Goal: Information Seeking & Learning: Learn about a topic

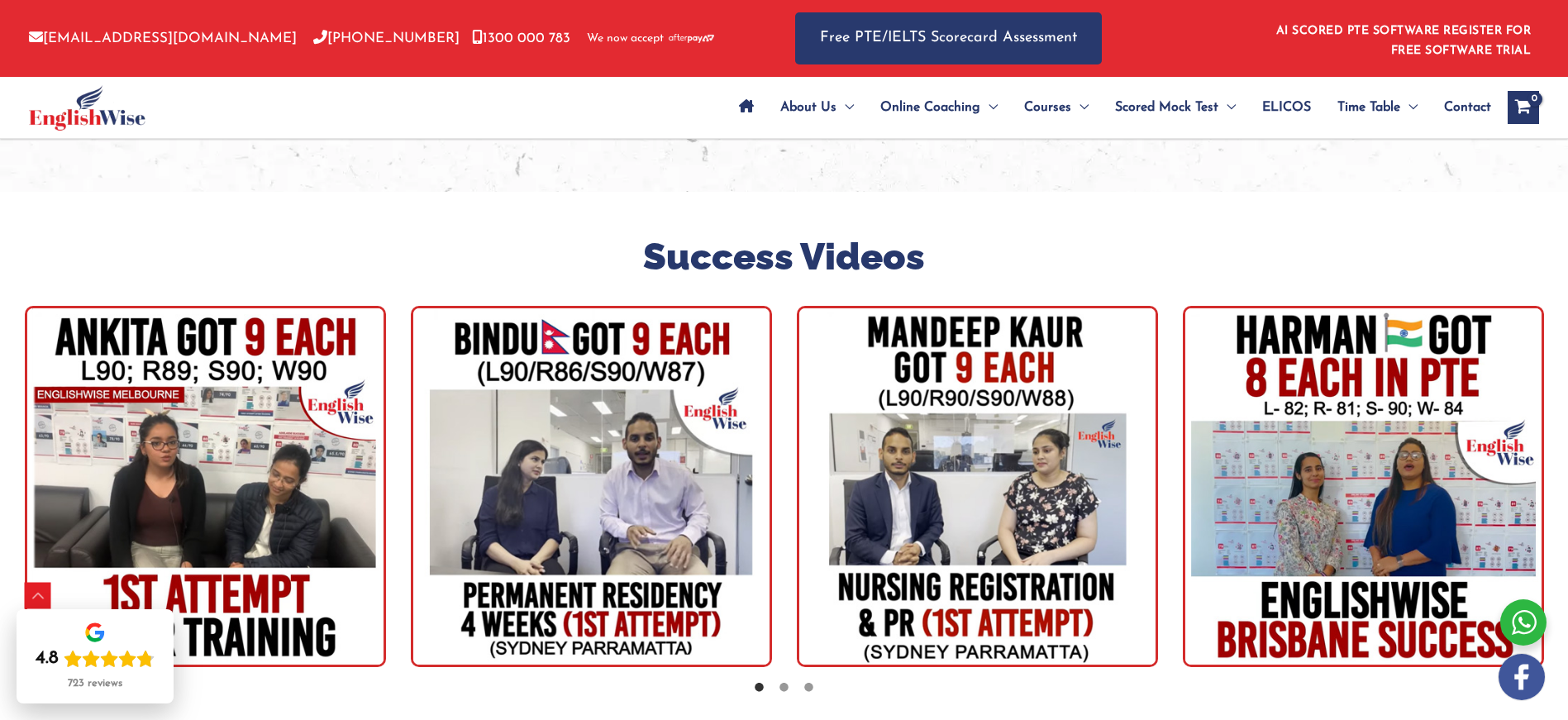
scroll to position [4536, 0]
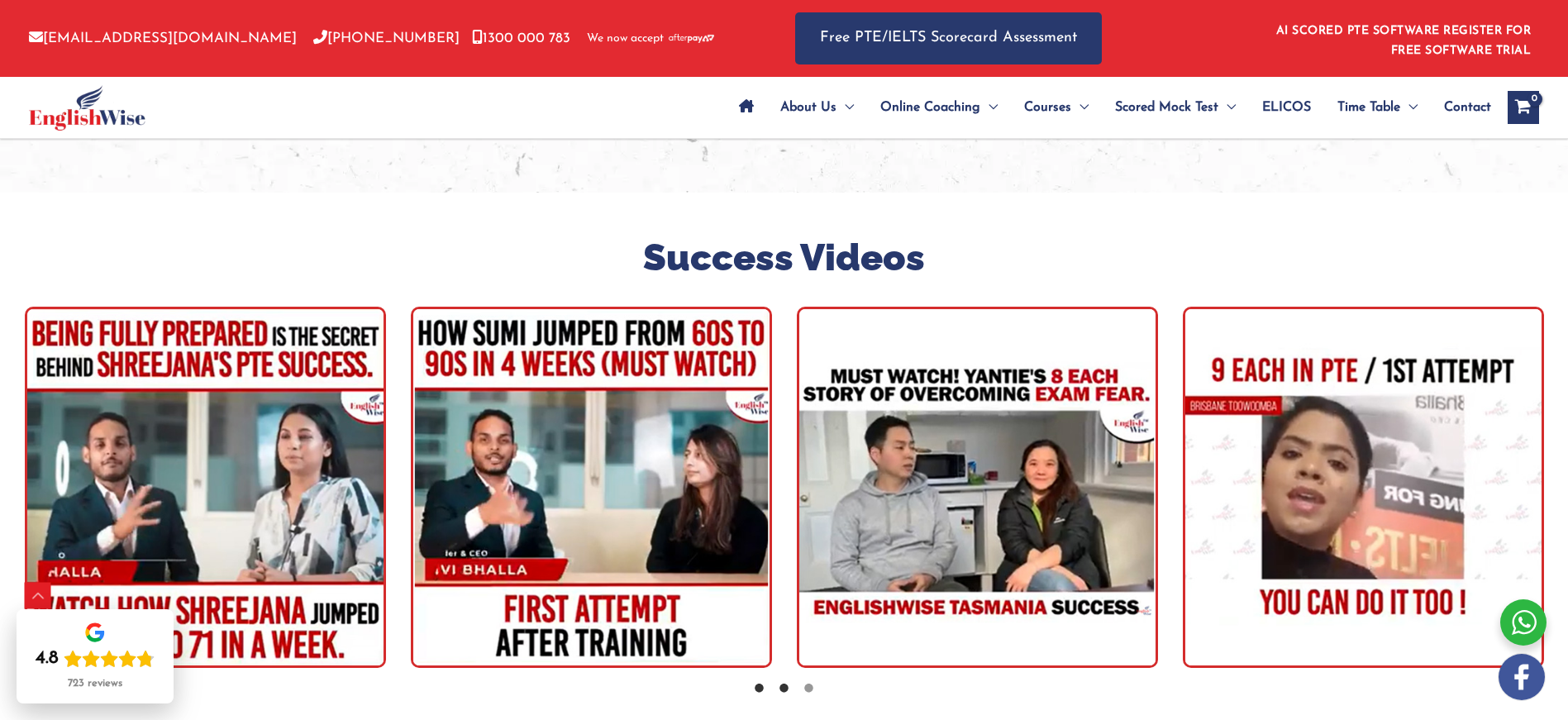
click at [760, 681] on icon at bounding box center [759, 687] width 13 height 13
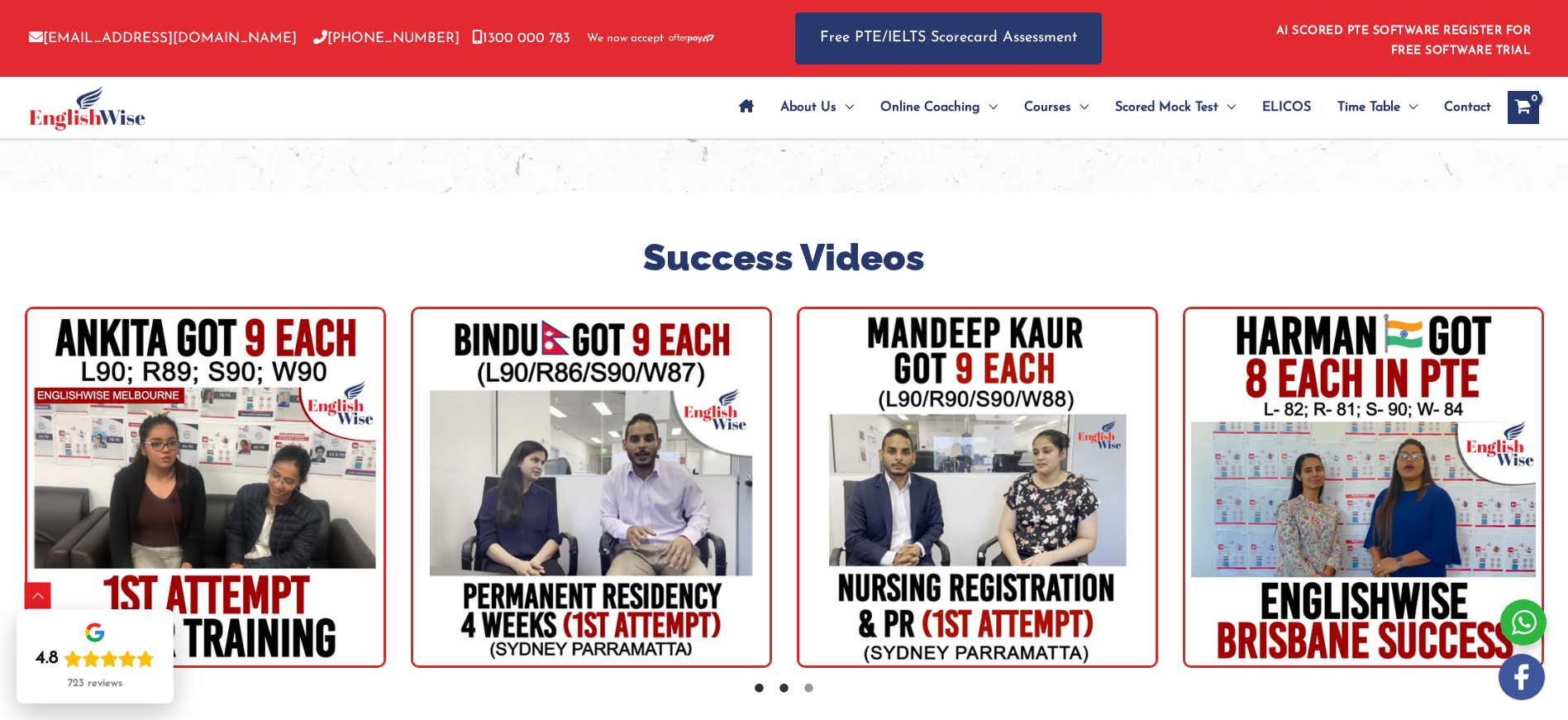
click at [785, 681] on icon at bounding box center [784, 687] width 13 height 13
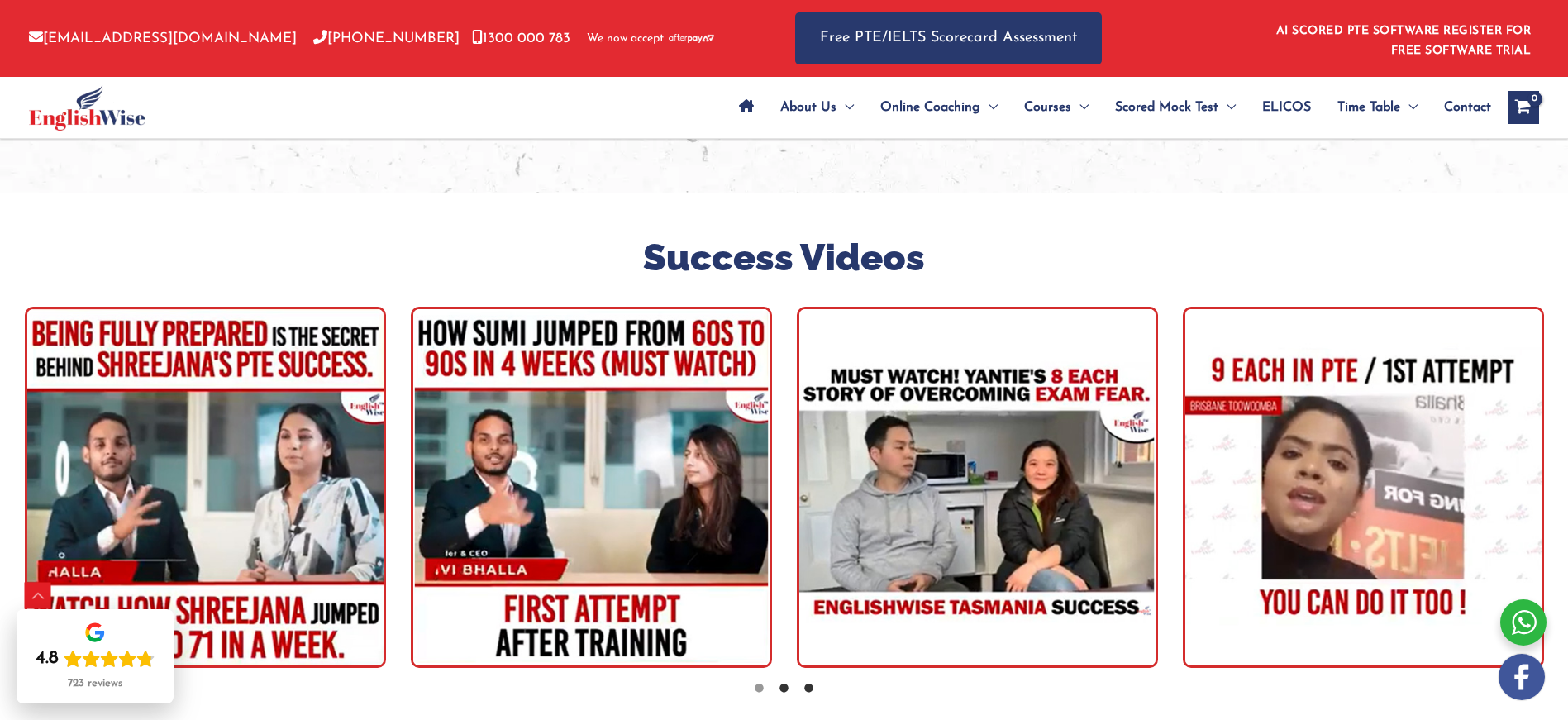
click at [810, 681] on icon at bounding box center [809, 687] width 13 height 13
drag, startPoint x: 563, startPoint y: 513, endPoint x: 1217, endPoint y: 511, distance: 654.0
click at [936, 515] on div "tracker" at bounding box center [398, 487] width 6949 height 361
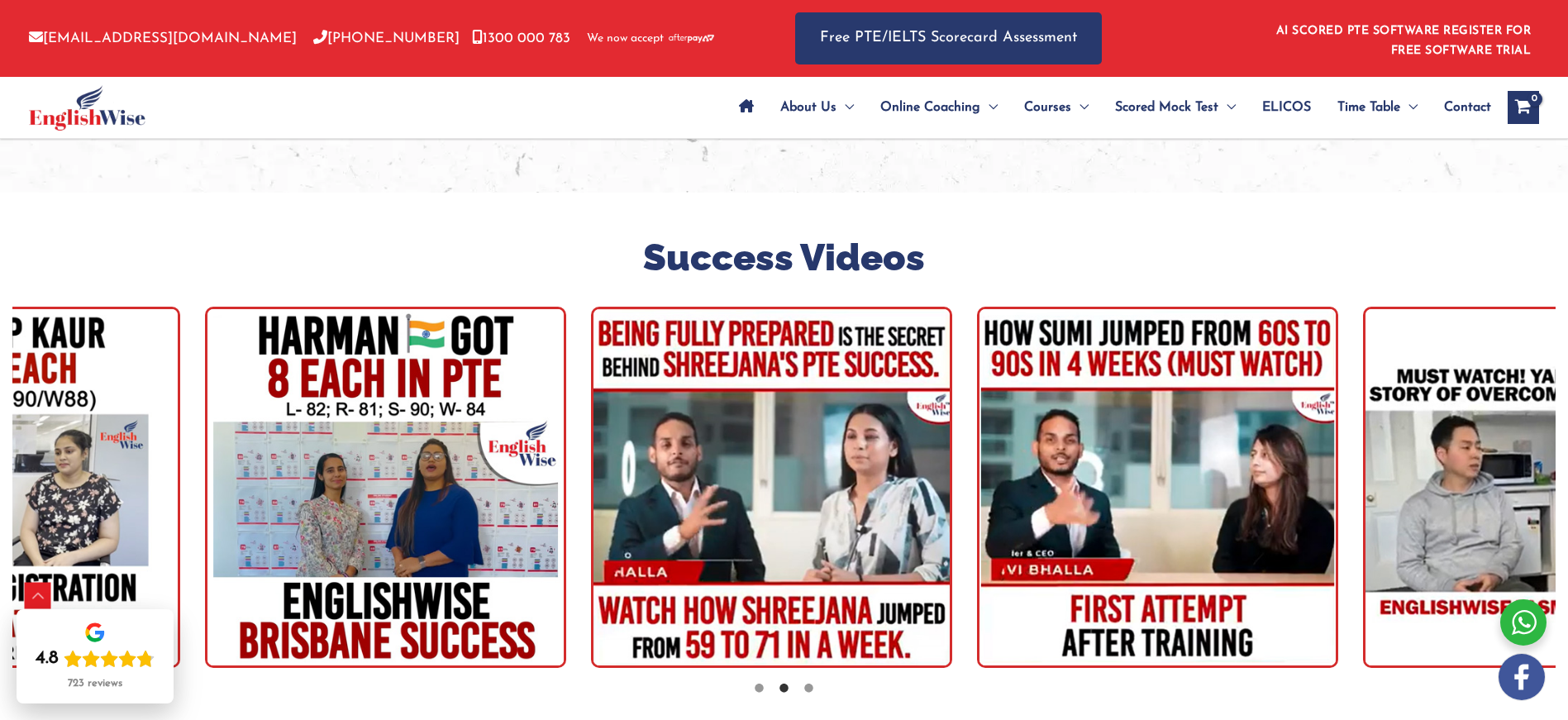
drag, startPoint x: 714, startPoint y: 488, endPoint x: 1126, endPoint y: 483, distance: 412.0
click at [952, 487] on img "tracker" at bounding box center [771, 487] width 361 height 361
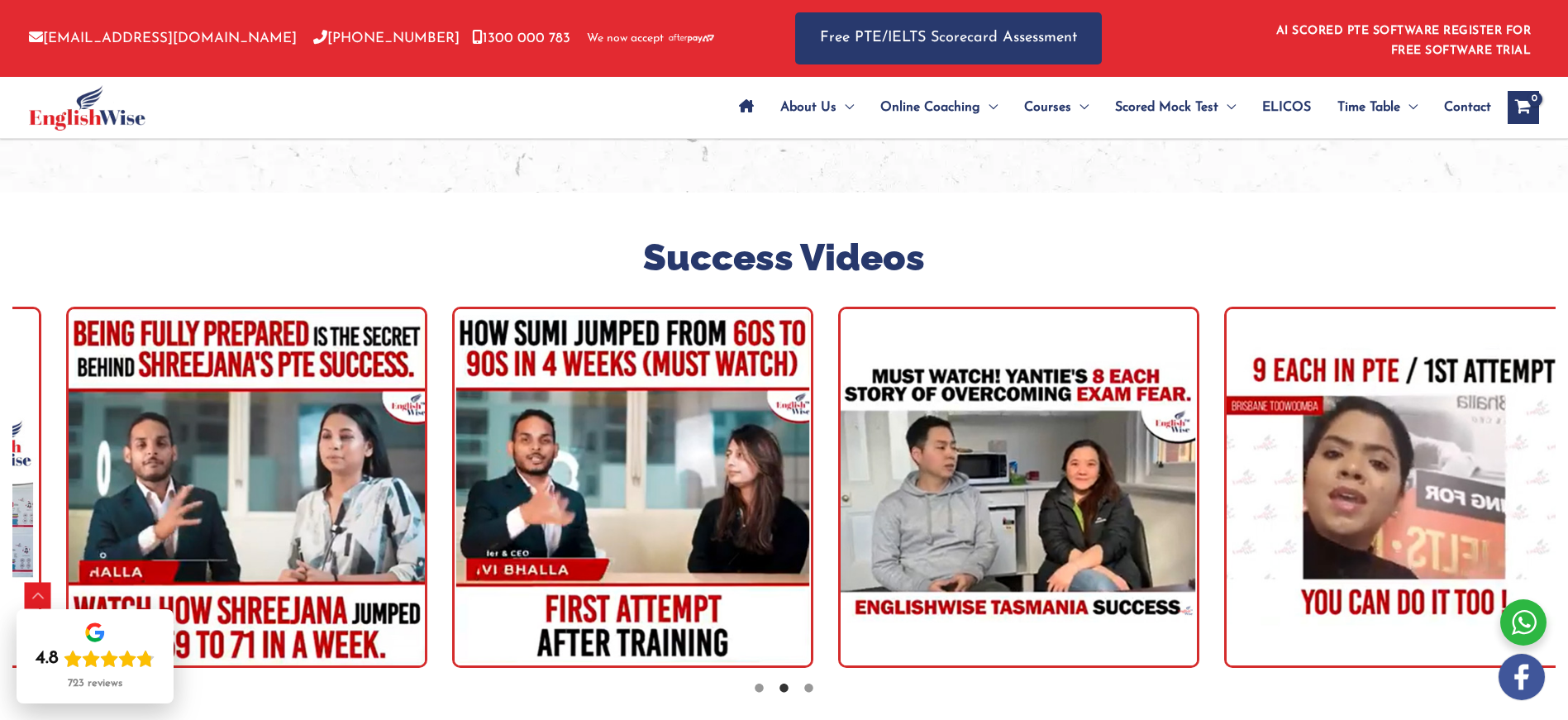
drag, startPoint x: 532, startPoint y: 457, endPoint x: 1247, endPoint y: 462, distance: 715.0
click at [813, 462] on img "tracker" at bounding box center [633, 487] width 361 height 361
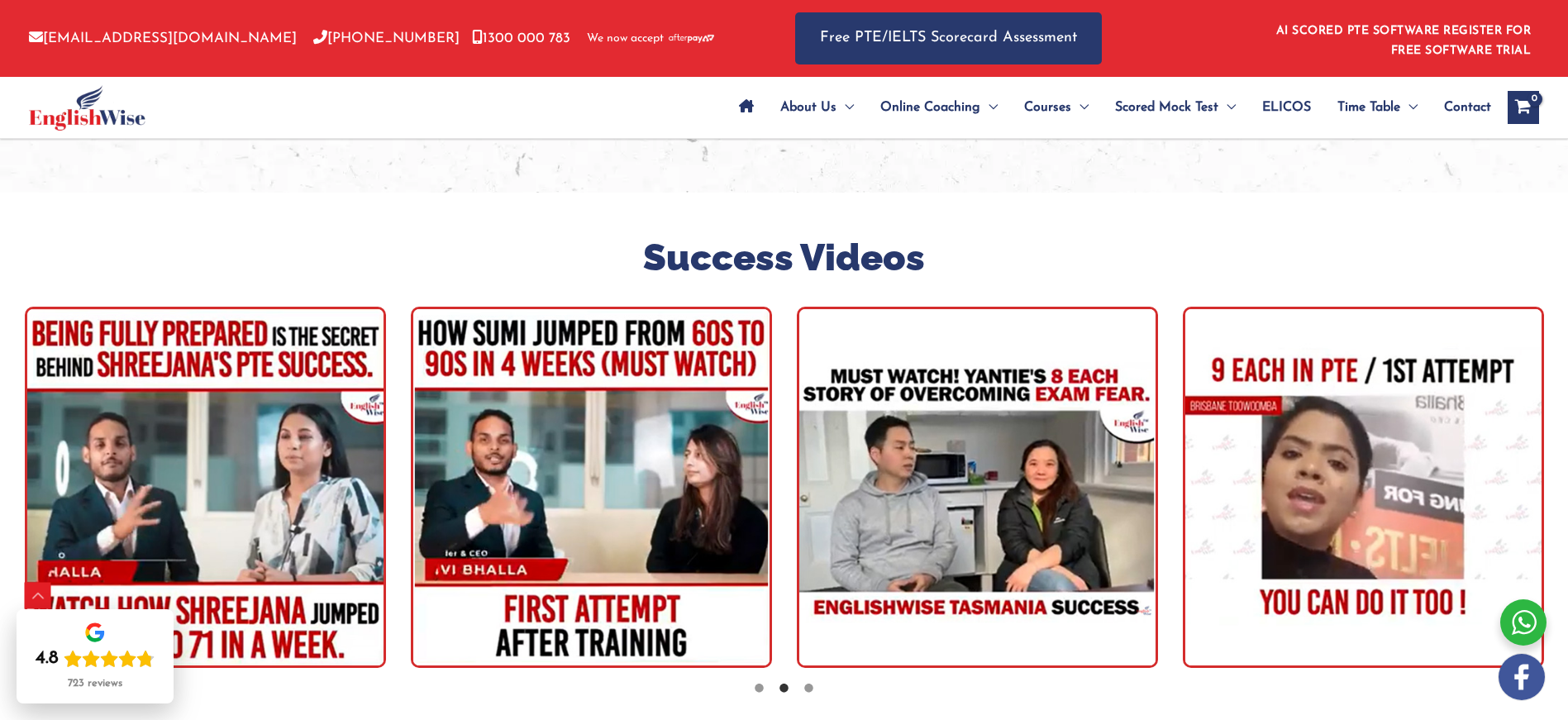
drag, startPoint x: 634, startPoint y: 474, endPoint x: 1032, endPoint y: 477, distance: 398.0
click at [876, 478] on div "tracker" at bounding box center [398, 487] width 6949 height 361
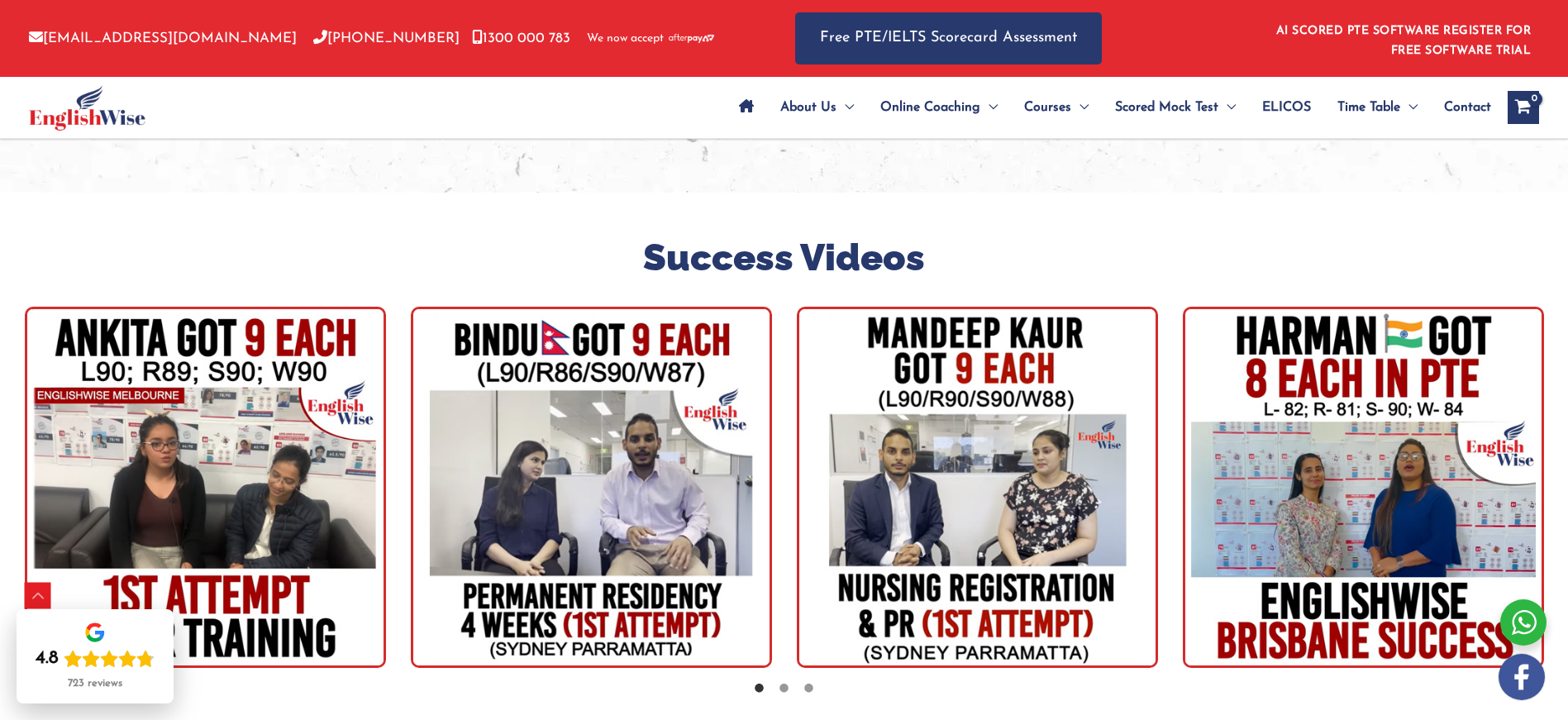
drag, startPoint x: 1196, startPoint y: 448, endPoint x: 930, endPoint y: 440, distance: 266.1
click at [1183, 444] on img "tracker" at bounding box center [1363, 487] width 361 height 361
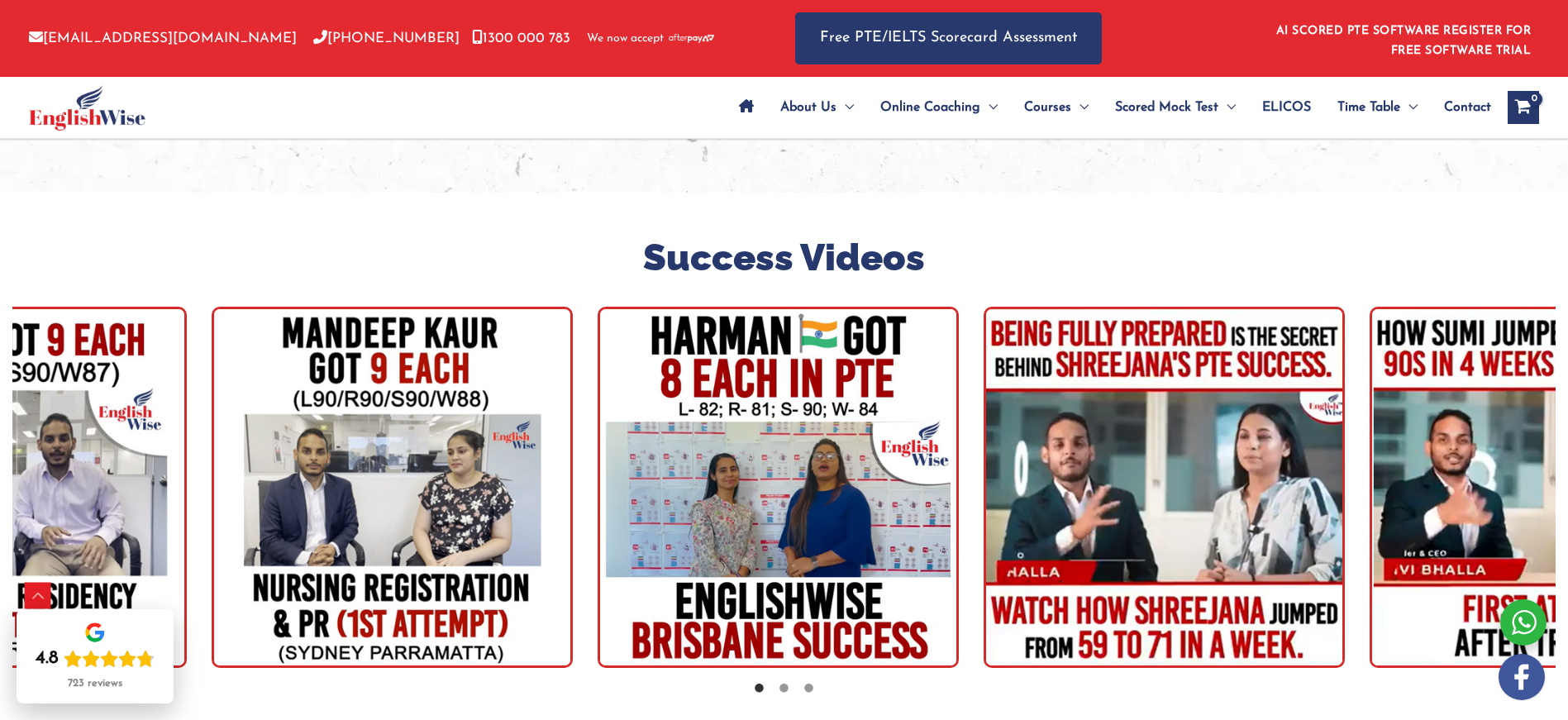
drag, startPoint x: 1130, startPoint y: 451, endPoint x: 466, endPoint y: 440, distance: 664.1
click at [466, 440] on img "tracker" at bounding box center [392, 487] width 361 height 361
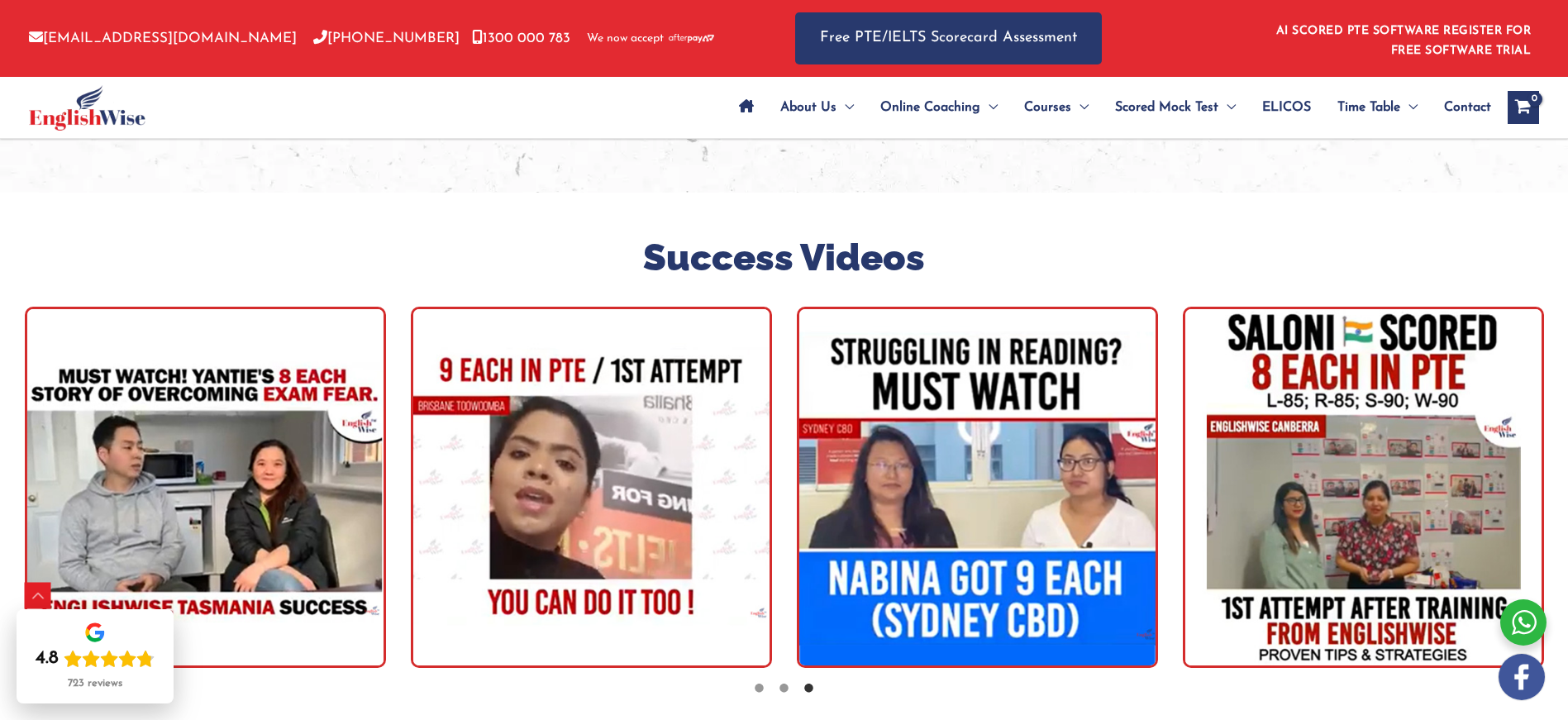
drag, startPoint x: 709, startPoint y: 399, endPoint x: 851, endPoint y: 402, distance: 142.0
click at [738, 400] on img "tracker" at bounding box center [591, 487] width 361 height 361
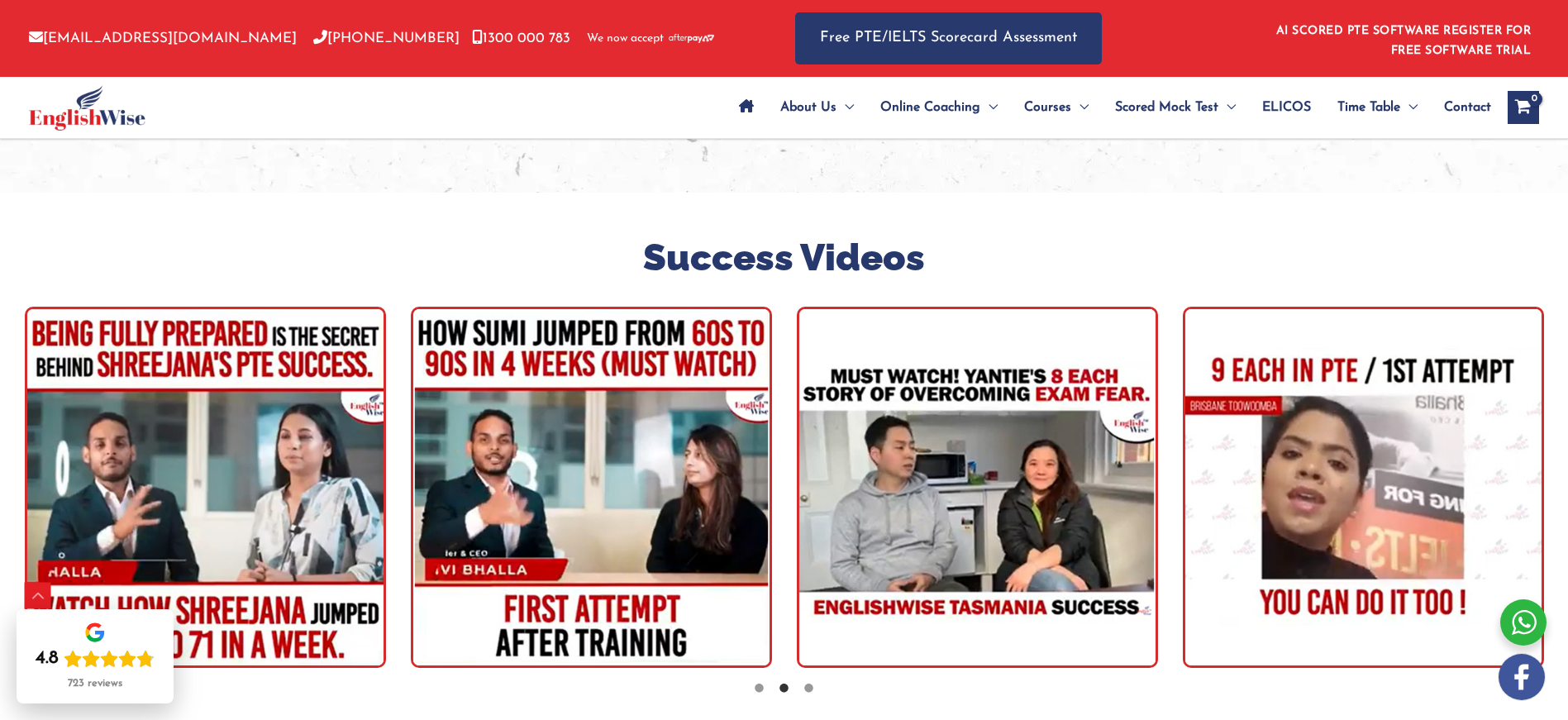
drag, startPoint x: 880, startPoint y: 401, endPoint x: 1587, endPoint y: 417, distance: 707.2
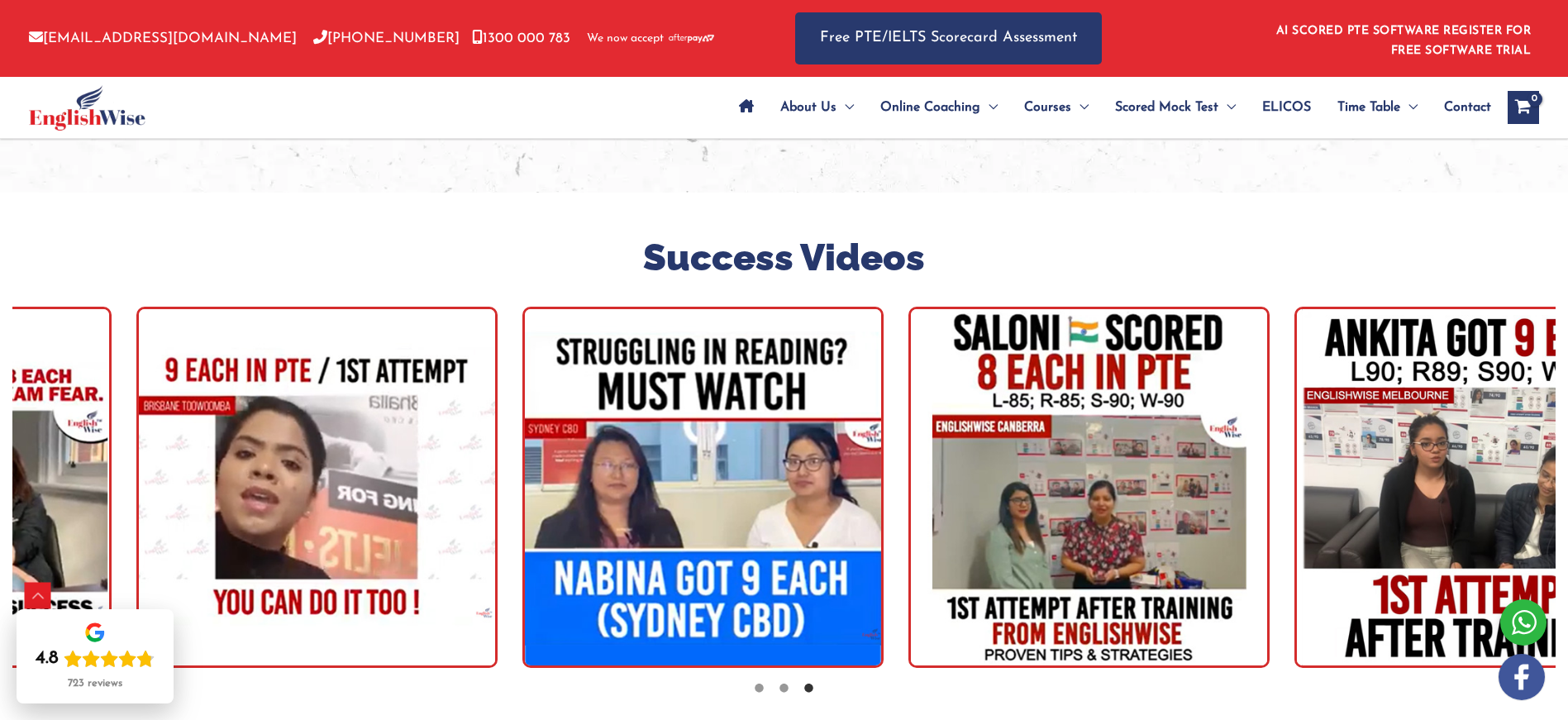
drag, startPoint x: 1067, startPoint y: 422, endPoint x: 952, endPoint y: 420, distance: 115.0
click at [961, 420] on img "tracker" at bounding box center [1089, 487] width 361 height 361
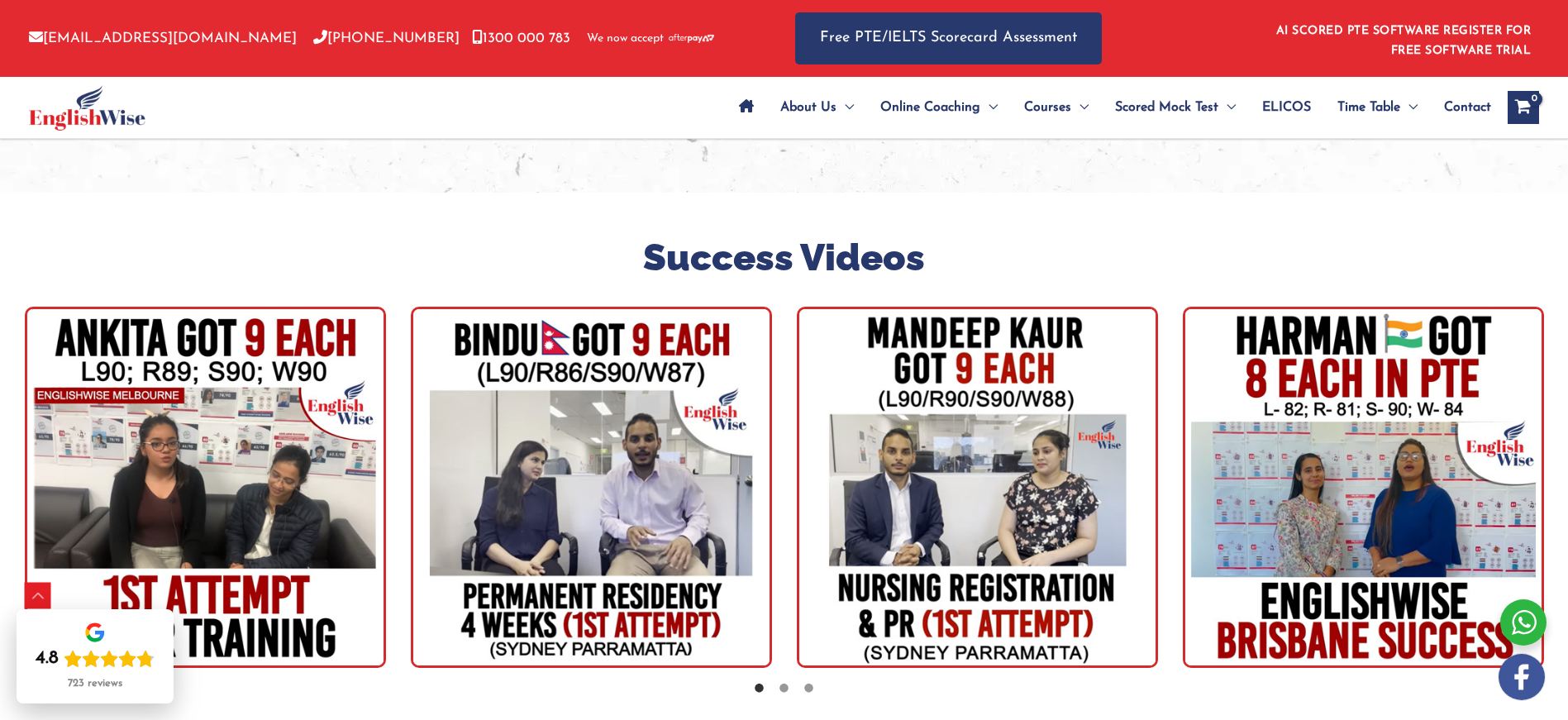
drag, startPoint x: 1090, startPoint y: 430, endPoint x: 1296, endPoint y: 438, distance: 206.2
click at [1158, 435] on img "tracker" at bounding box center [977, 487] width 361 height 361
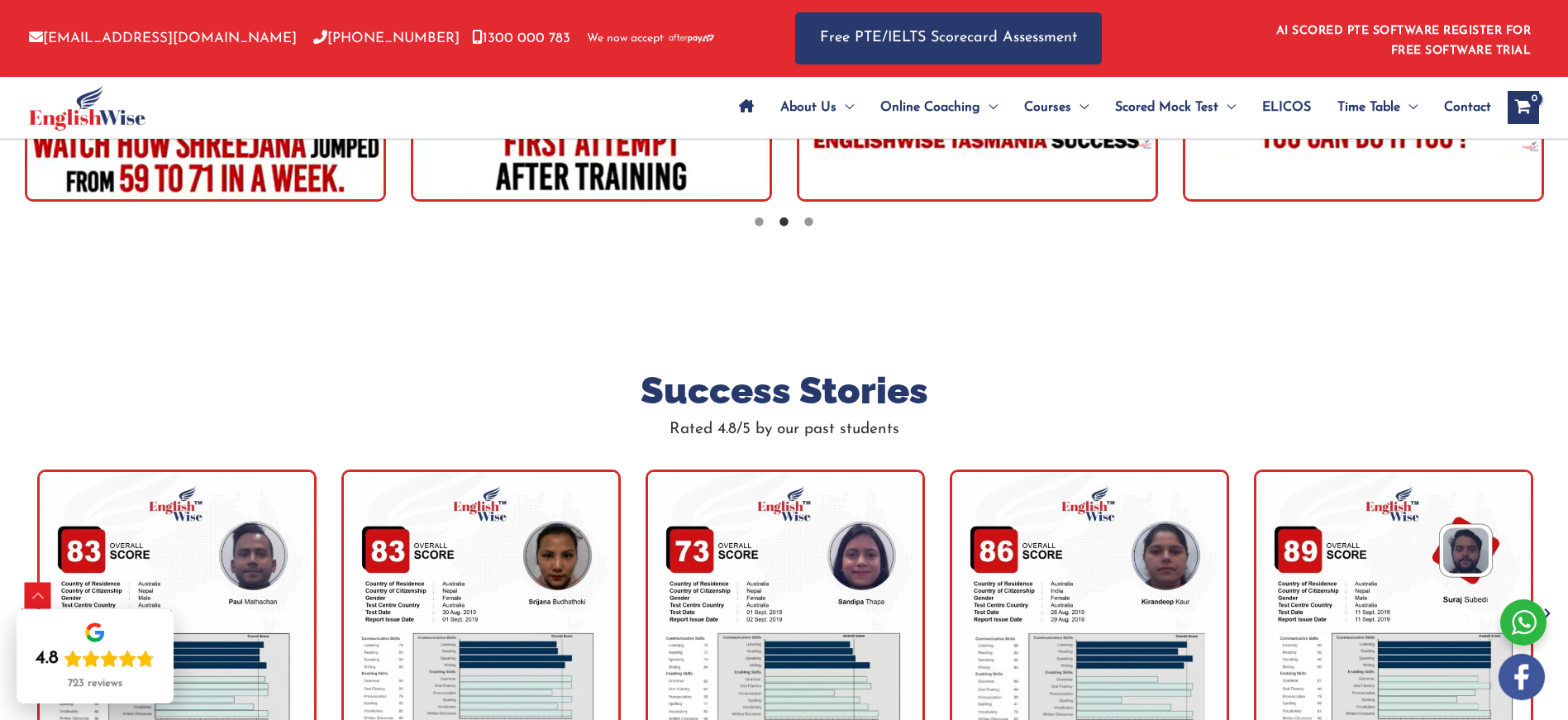
scroll to position [5560, 0]
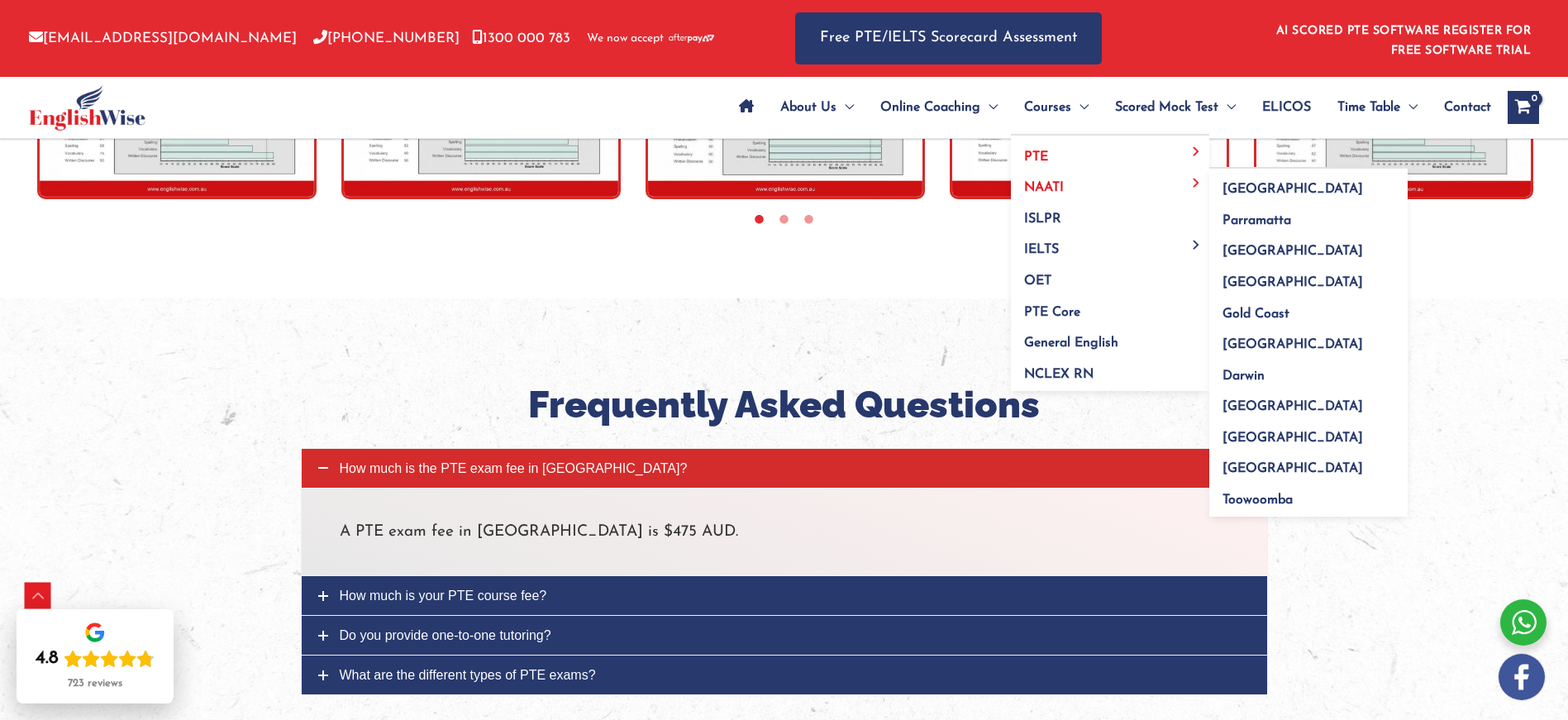
click at [1042, 188] on span "NAATI" at bounding box center [1044, 188] width 40 height 13
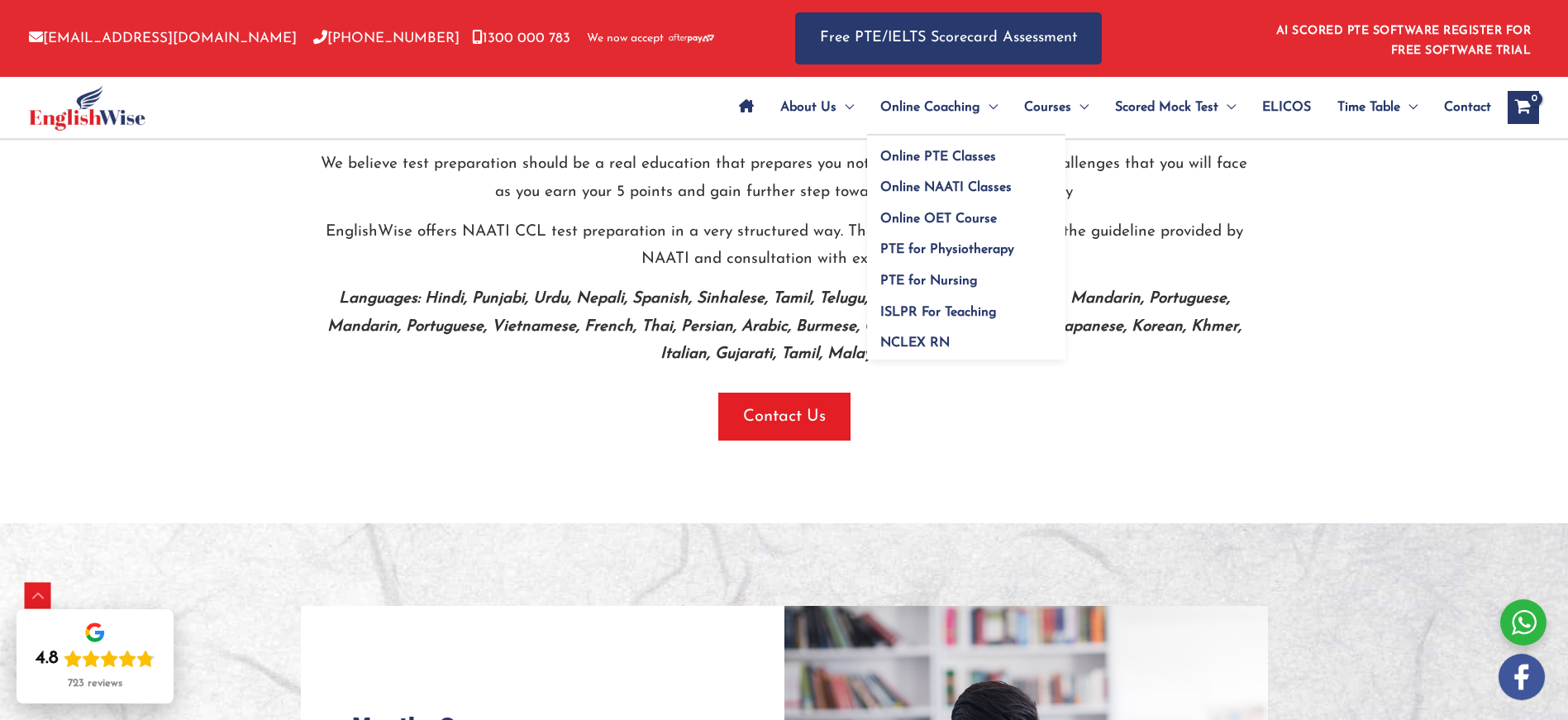
scroll to position [859, 0]
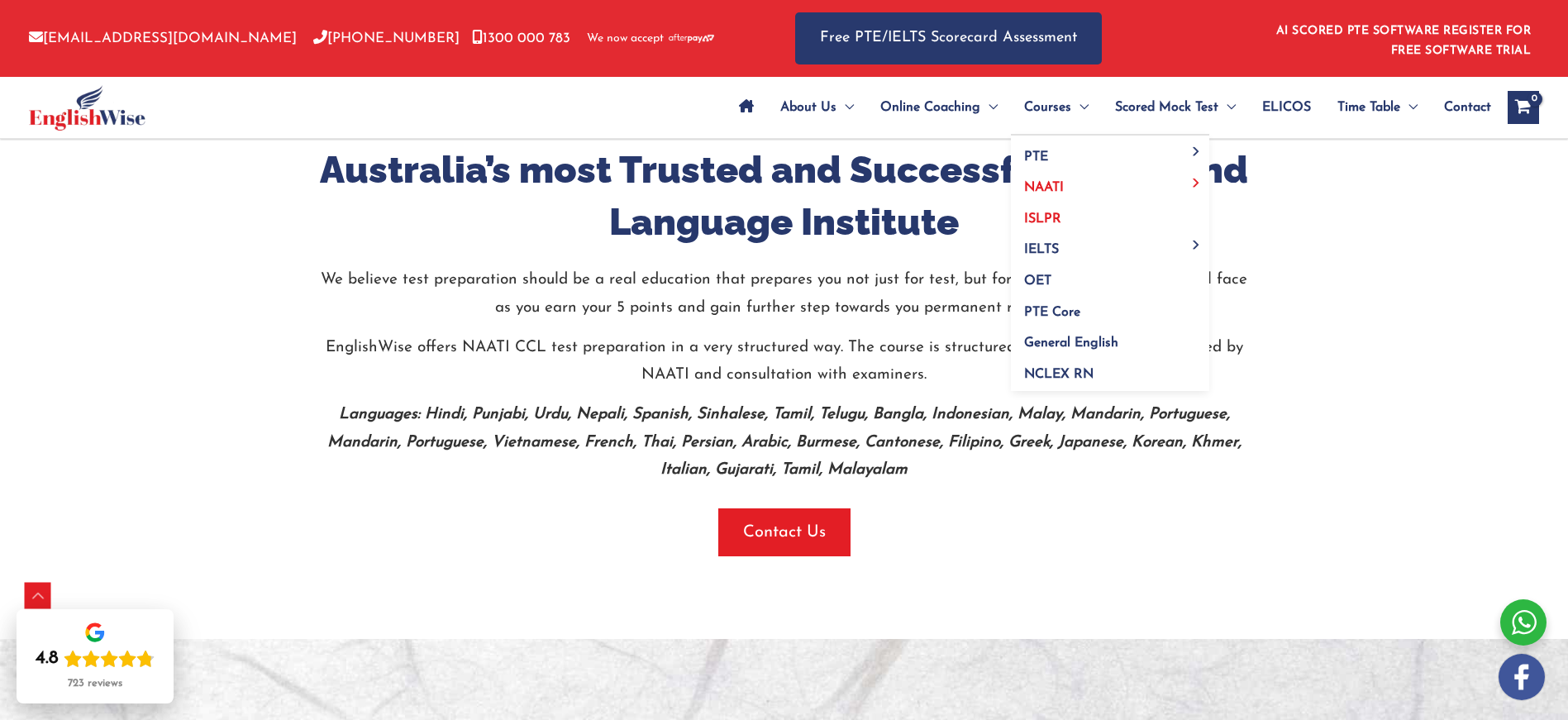
click at [1048, 220] on span "ISLPR" at bounding box center [1043, 219] width 37 height 13
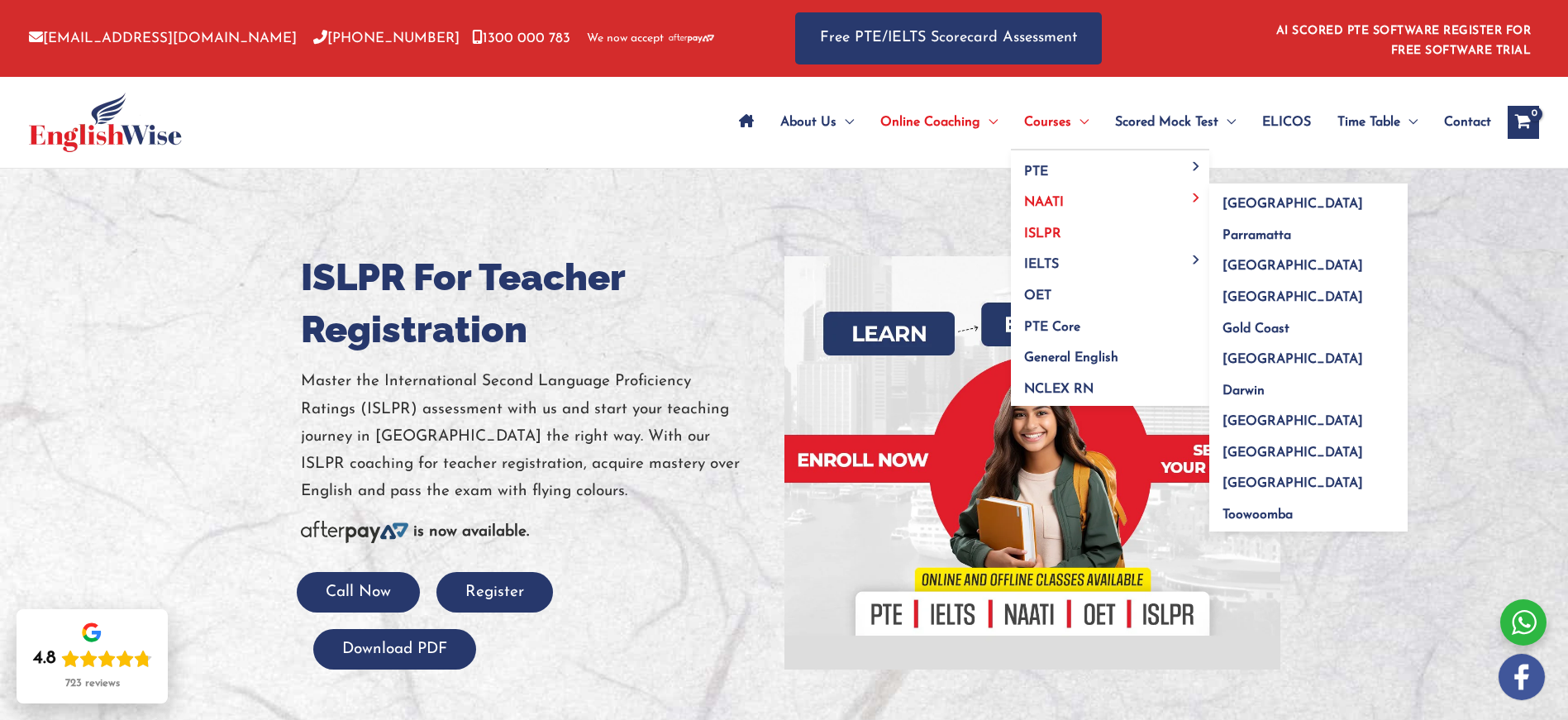
click at [1039, 196] on span "NAATI" at bounding box center [1044, 203] width 40 height 13
